Goal: Task Accomplishment & Management: Manage account settings

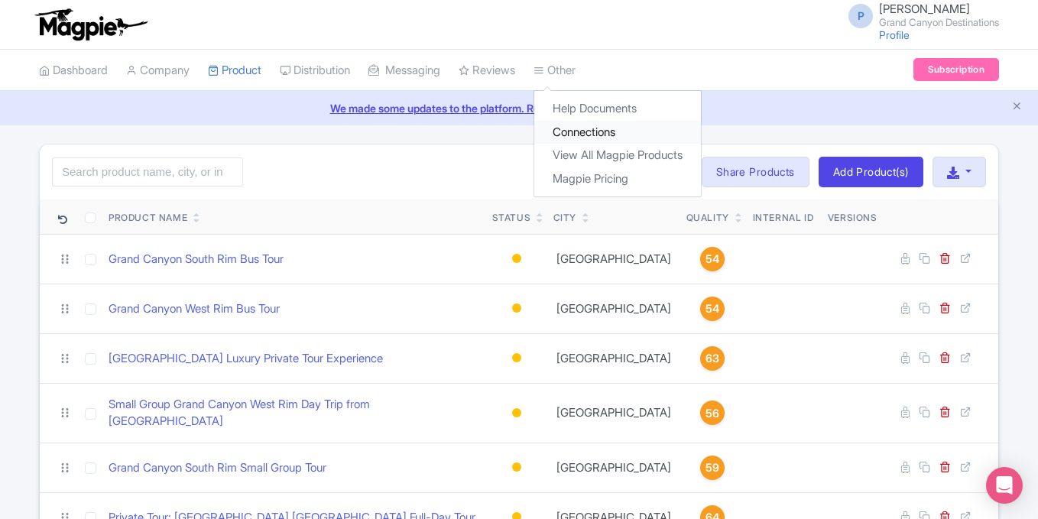
click at [583, 129] on link "Connections" at bounding box center [617, 133] width 167 height 24
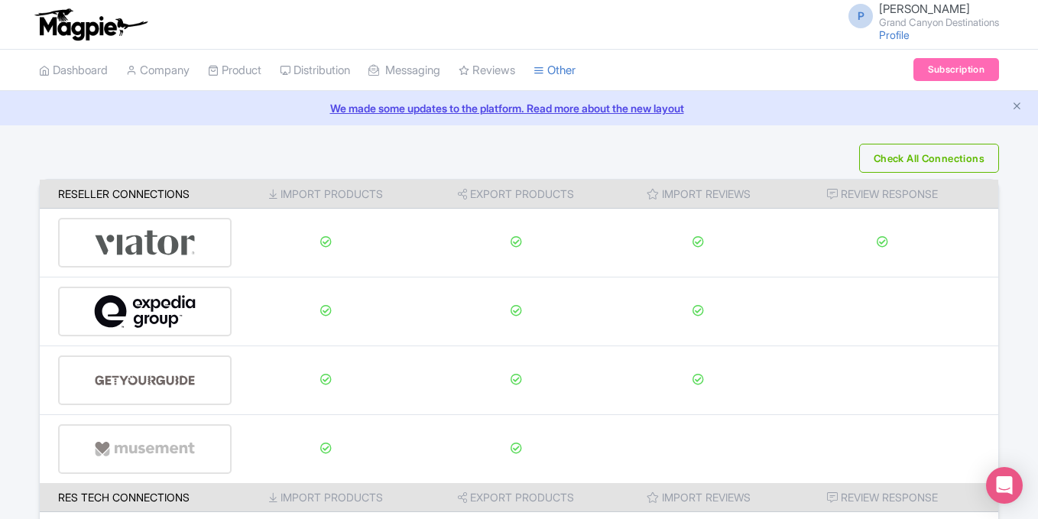
scroll to position [277, 0]
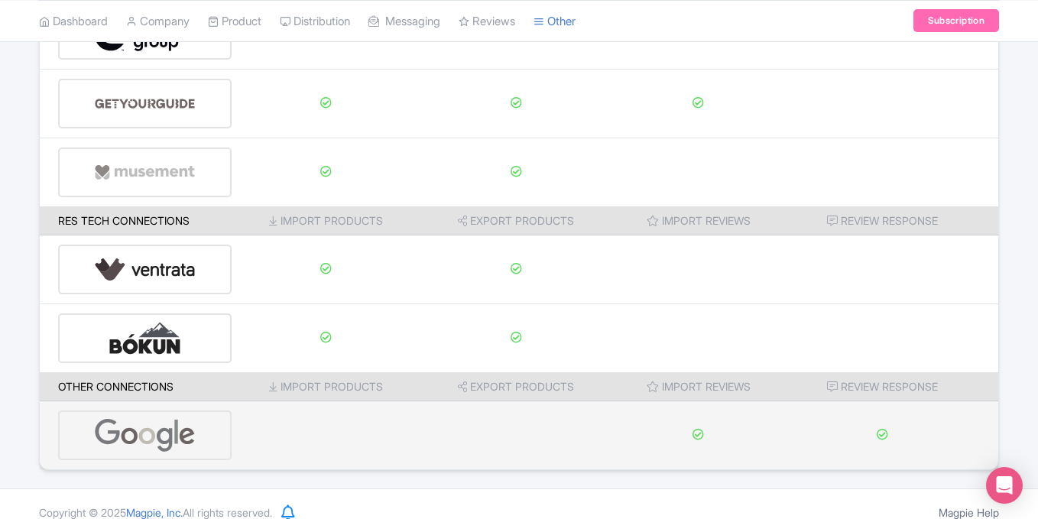
click at [118, 439] on img at bounding box center [145, 435] width 102 height 47
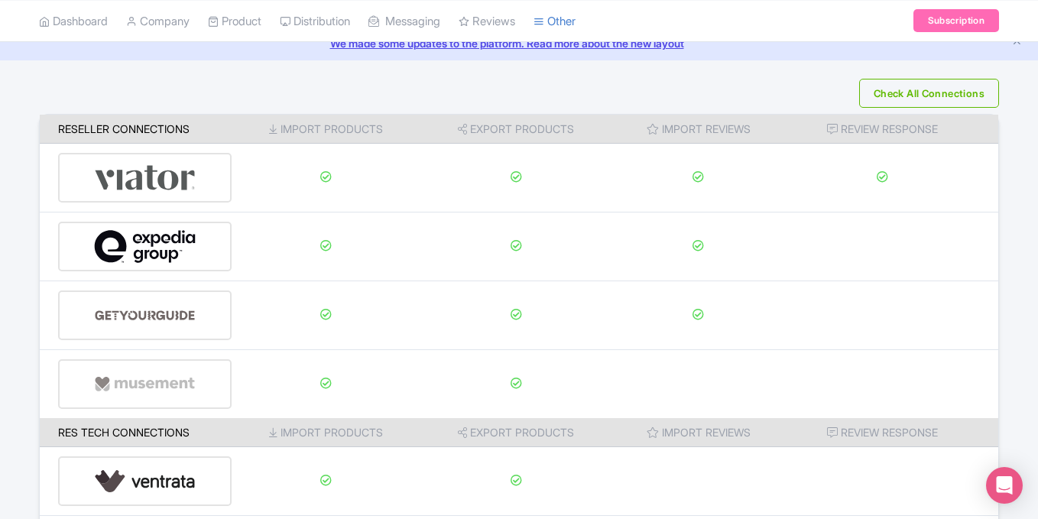
scroll to position [61, 0]
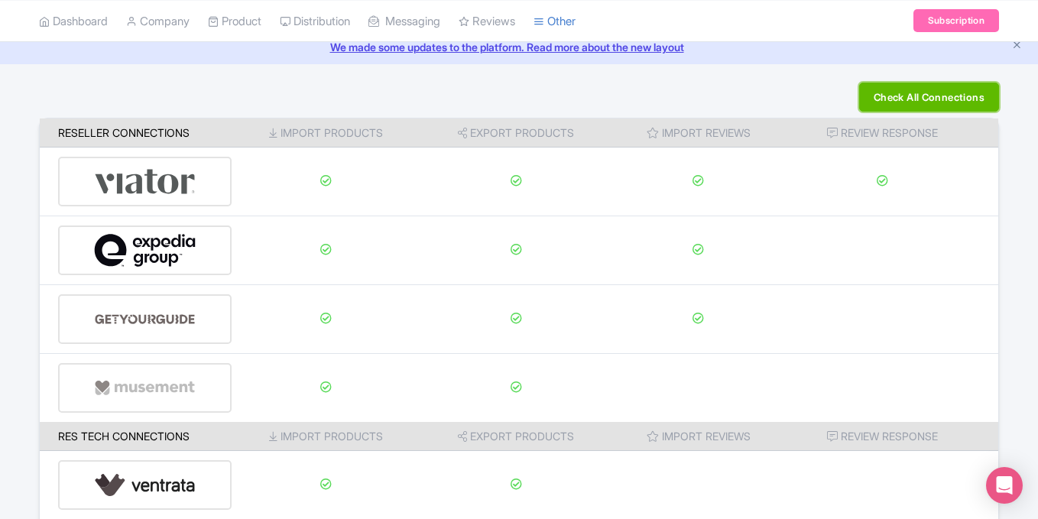
click at [930, 102] on button "Check All Connections" at bounding box center [929, 97] width 140 height 29
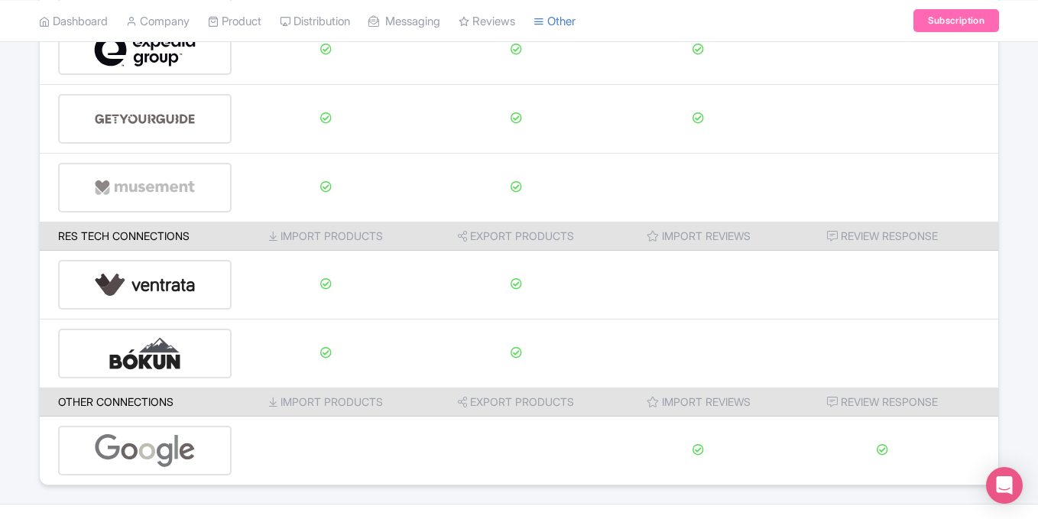
scroll to position [294, 0]
